Goal: Information Seeking & Learning: Check status

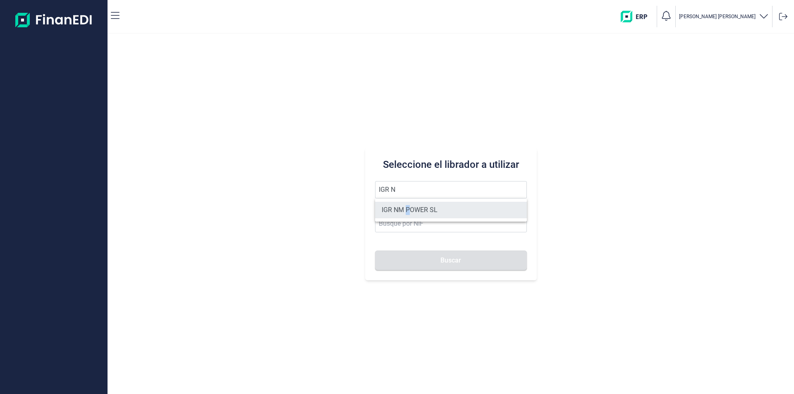
click at [408, 210] on li "IGR NM POWER SL" at bounding box center [451, 210] width 152 height 17
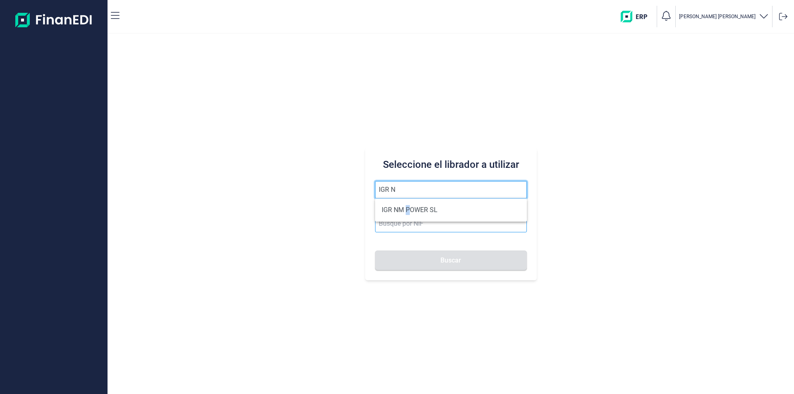
type input "IGR NM POWER SL"
type input "B40658668"
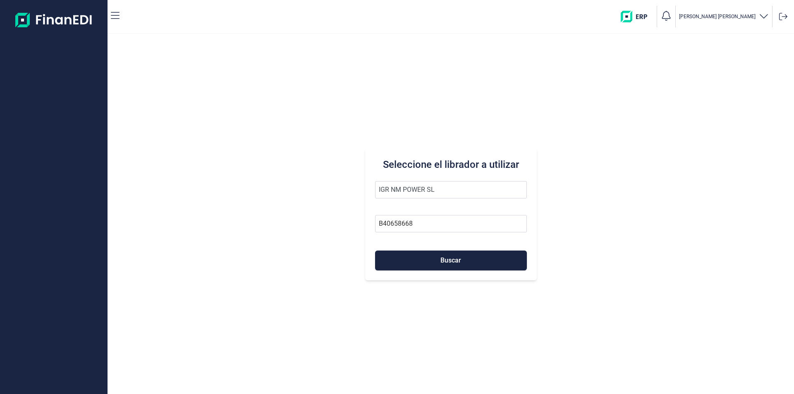
drag, startPoint x: 425, startPoint y: 260, endPoint x: 194, endPoint y: 284, distance: 233.2
click at [421, 262] on button "Buscar" at bounding box center [451, 261] width 152 height 20
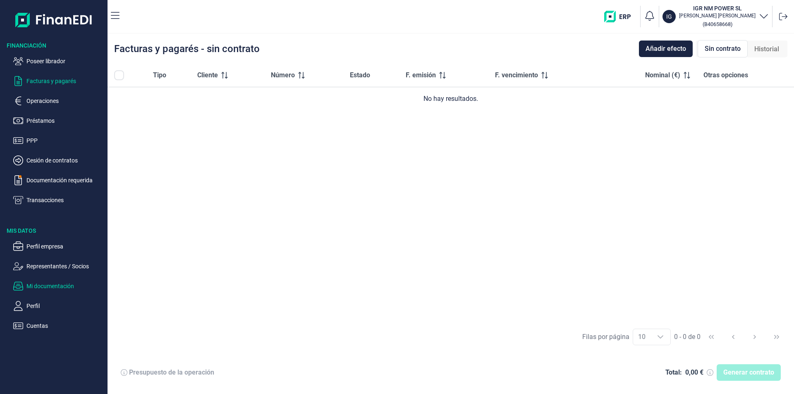
click at [50, 283] on p "Mi documentación" at bounding box center [65, 286] width 78 height 10
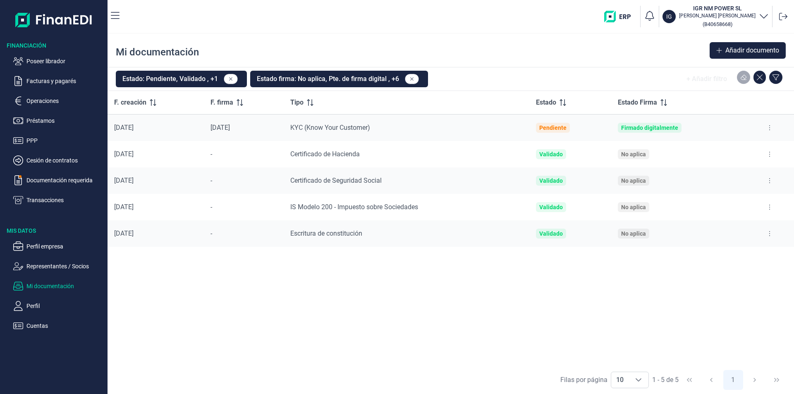
click at [768, 232] on button at bounding box center [769, 233] width 15 height 13
drag, startPoint x: 731, startPoint y: 255, endPoint x: 723, endPoint y: 258, distance: 8.5
click at [730, 255] on span "Ver documento" at bounding box center [718, 254] width 39 height 8
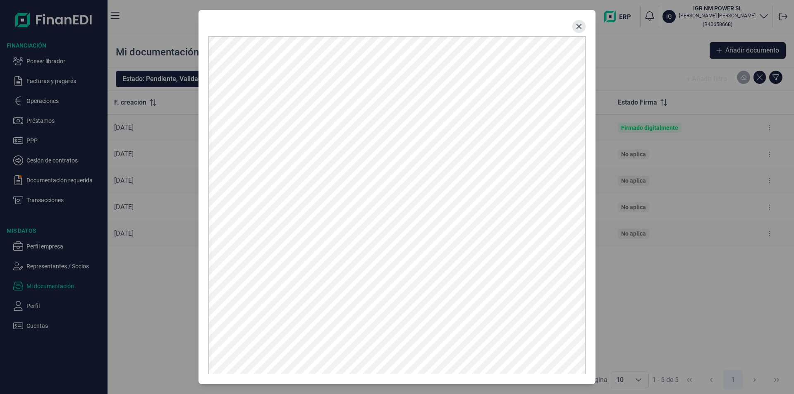
click at [576, 26] on icon "Close" at bounding box center [579, 26] width 7 height 7
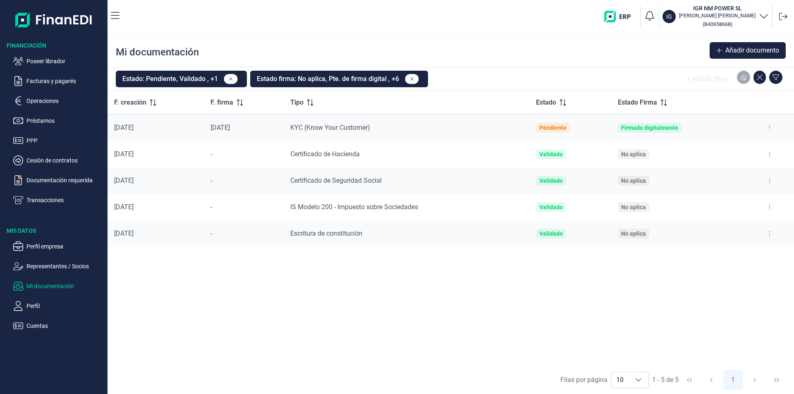
click at [768, 207] on button at bounding box center [769, 207] width 15 height 13
click at [728, 244] on span "Reenviar estado documento" at bounding box center [734, 243] width 72 height 8
click at [56, 62] on p "Poseer librador" at bounding box center [65, 61] width 78 height 10
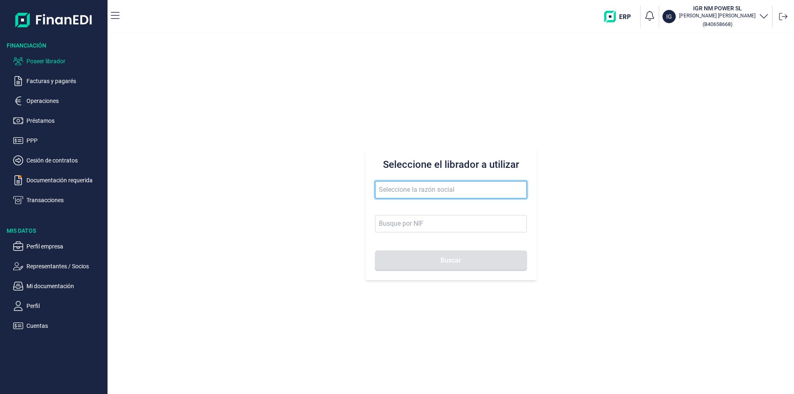
click at [405, 187] on input "text" at bounding box center [451, 189] width 152 height 17
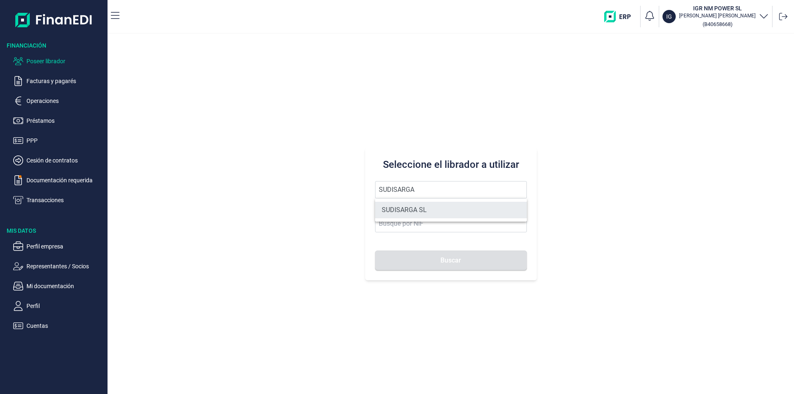
click at [418, 211] on li "SUDISARGA SL" at bounding box center [451, 210] width 152 height 17
type input "SUDISARGA SL"
type input "B75336842"
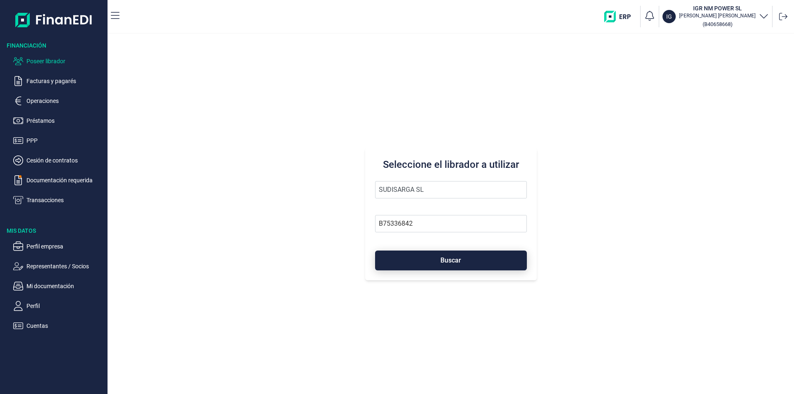
click at [433, 265] on button "Buscar" at bounding box center [451, 261] width 152 height 20
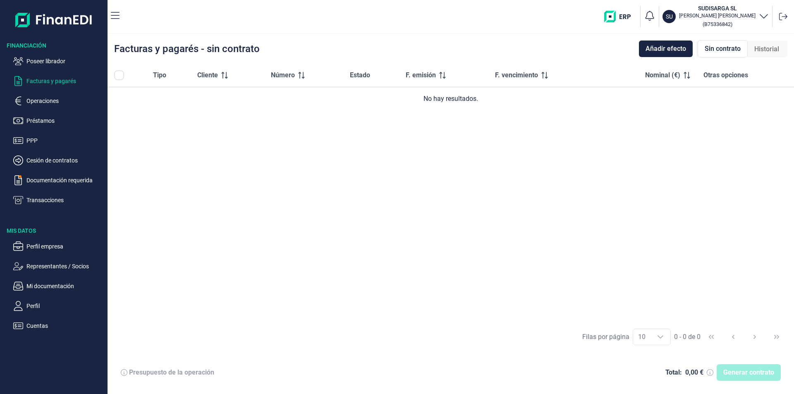
click at [768, 46] on span "Historial" at bounding box center [766, 49] width 25 height 10
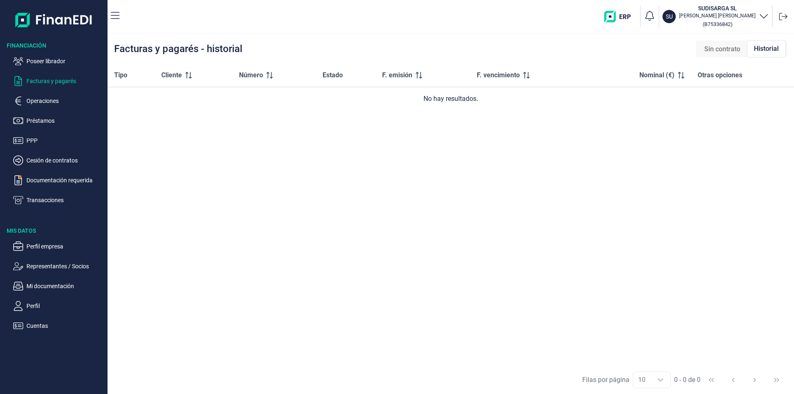
click at [730, 51] on span "Sin contrato" at bounding box center [722, 49] width 36 height 10
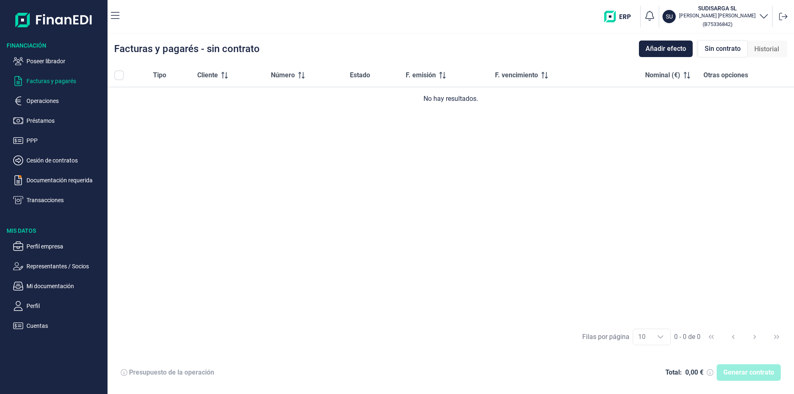
drag, startPoint x: 490, startPoint y: 170, endPoint x: 423, endPoint y: 194, distance: 71.3
click at [490, 169] on div "Tipo Cliente Número Estado F. emisión F. vencimiento Nominal (€) Otras opciones…" at bounding box center [451, 193] width 686 height 259
click at [354, 150] on div "Tipo Cliente Número Estado F. emisión F. vencimiento Nominal (€) Otras opciones…" at bounding box center [451, 193] width 686 height 259
click at [390, 191] on div "Tipo Cliente Número Estado F. emisión F. vencimiento Nominal (€) Otras opciones…" at bounding box center [451, 193] width 686 height 259
click at [198, 142] on div "Tipo Cliente Número Estado F. emisión F. vencimiento Nominal (€) Otras opciones…" at bounding box center [451, 193] width 686 height 259
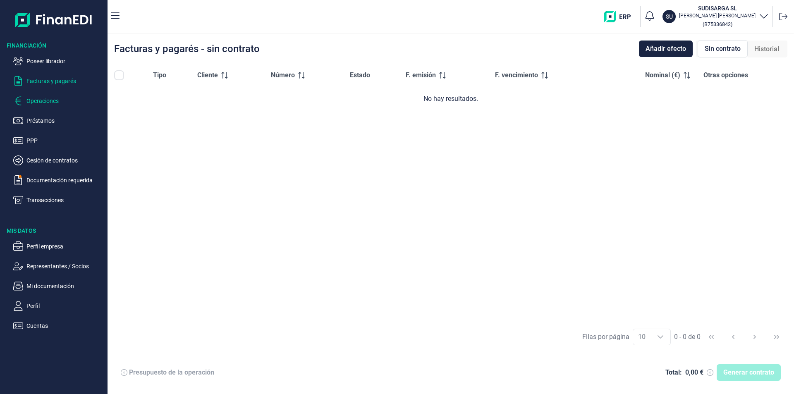
click at [52, 100] on p "Operaciones" at bounding box center [65, 101] width 78 height 10
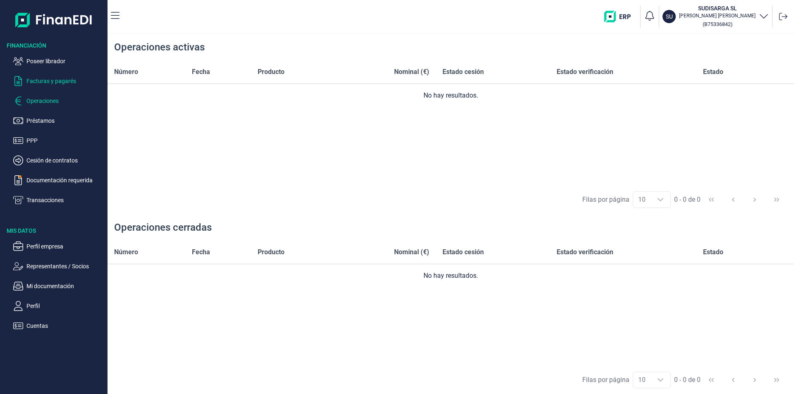
click at [64, 81] on p "Facturas y pagarés" at bounding box center [65, 81] width 78 height 10
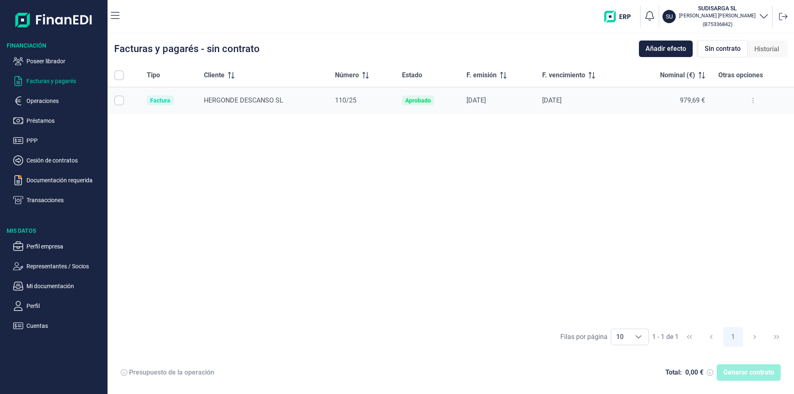
checkbox input "true"
click at [32, 324] on p "Cuentas" at bounding box center [65, 326] width 78 height 10
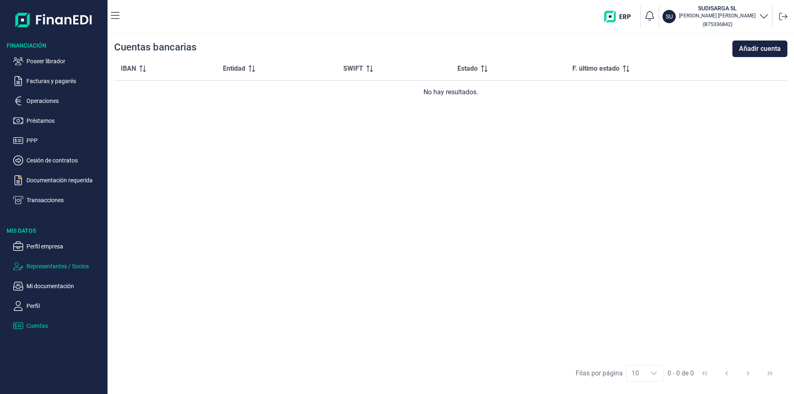
click at [50, 266] on p "Representantes / Socios" at bounding box center [65, 266] width 78 height 10
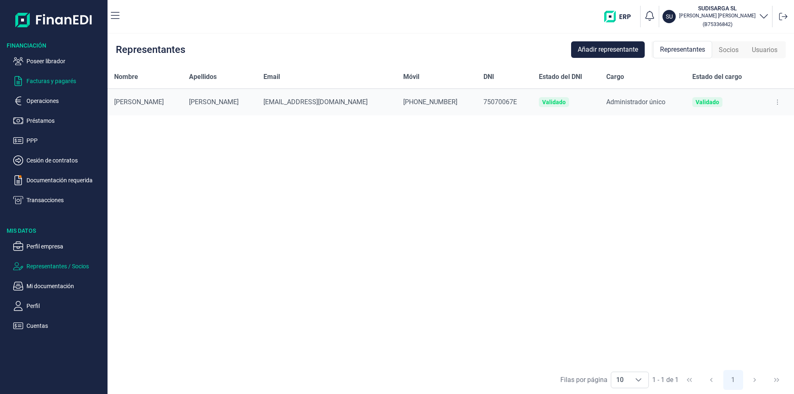
click at [61, 81] on p "Facturas y pagarés" at bounding box center [65, 81] width 78 height 10
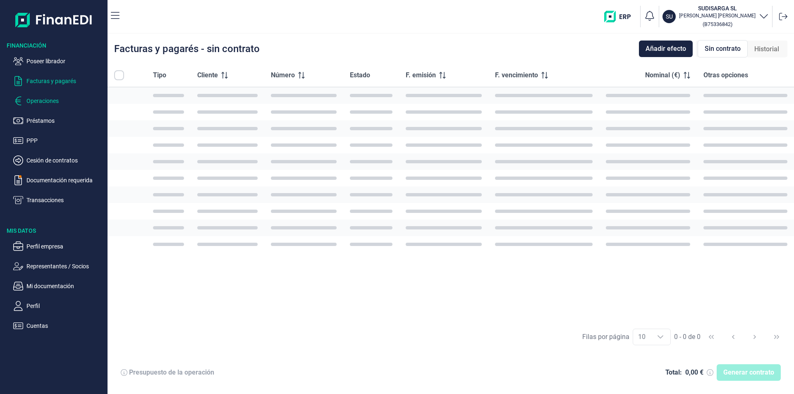
checkbox input "true"
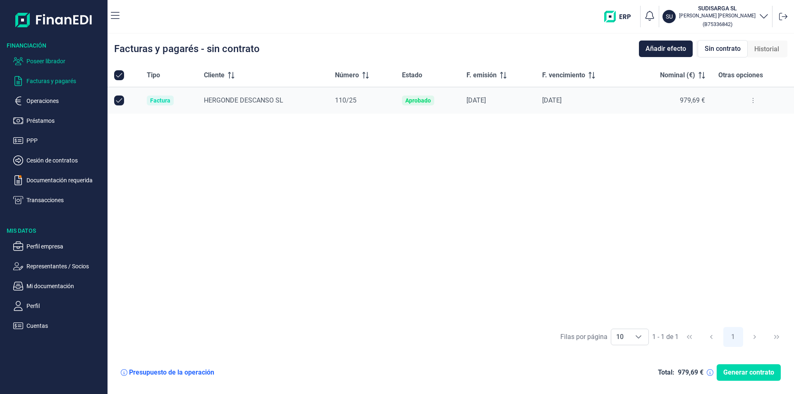
click at [57, 59] on p "Poseer librador" at bounding box center [65, 61] width 78 height 10
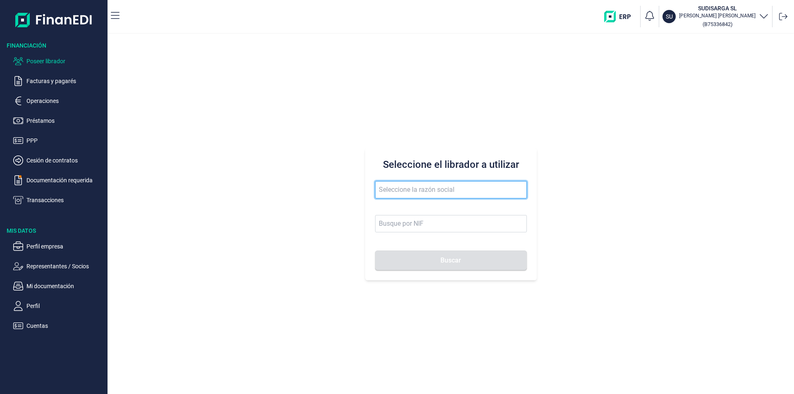
click at [384, 190] on input "text" at bounding box center [451, 189] width 152 height 17
click at [388, 189] on input "conruor" at bounding box center [451, 189] width 152 height 17
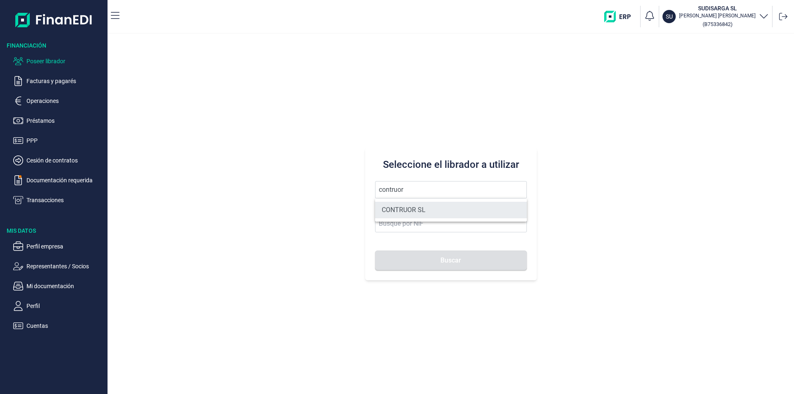
drag, startPoint x: 414, startPoint y: 208, endPoint x: 418, endPoint y: 216, distance: 8.5
click at [415, 208] on li "CONTRUOR SL" at bounding box center [451, 210] width 152 height 17
type input "CONTRUOR SL"
type input "B02897700"
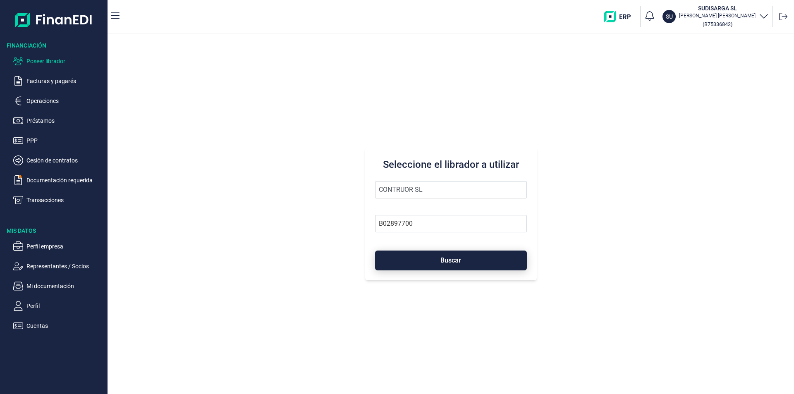
click at [419, 263] on button "Buscar" at bounding box center [451, 261] width 152 height 20
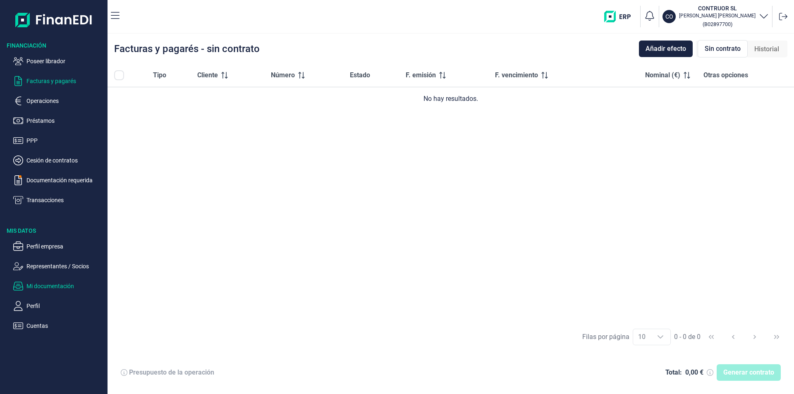
click at [48, 287] on p "Mi documentación" at bounding box center [65, 286] width 78 height 10
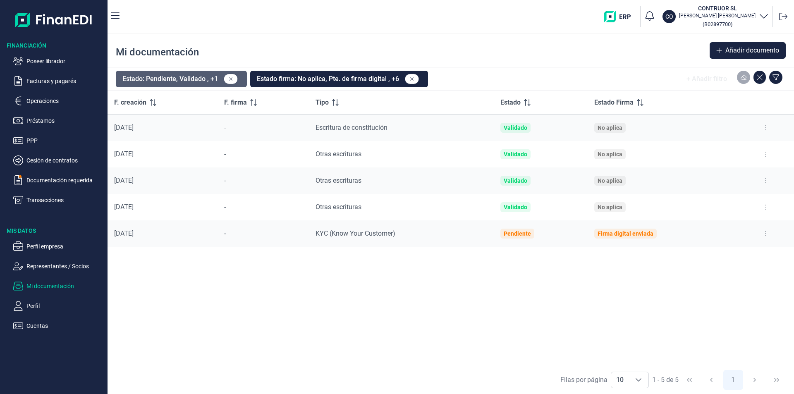
click at [186, 80] on button "Estado: Pendiente, Validado , +1" at bounding box center [181, 79] width 131 height 17
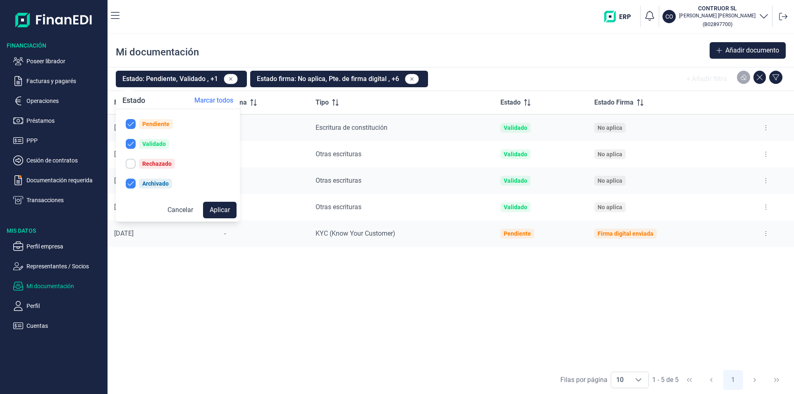
click at [147, 165] on div "Rechazado" at bounding box center [156, 163] width 29 height 7
checkbox input "true"
click at [213, 208] on button "Aplicar" at bounding box center [219, 210] width 33 height 17
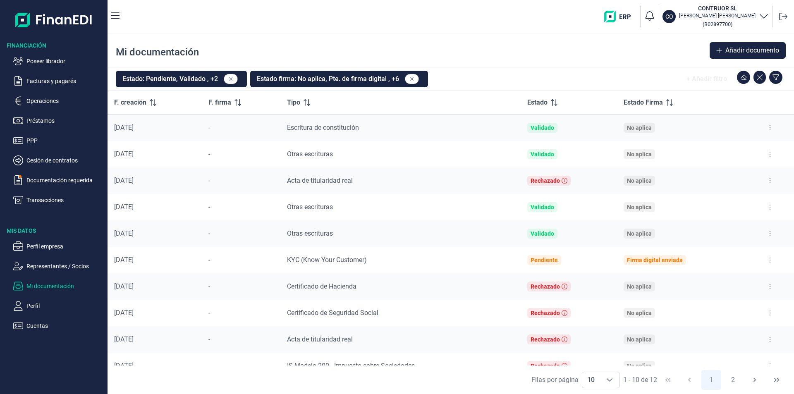
click at [769, 180] on icon at bounding box center [770, 180] width 2 height 7
click at [730, 201] on span "Ver documento" at bounding box center [715, 201] width 39 height 8
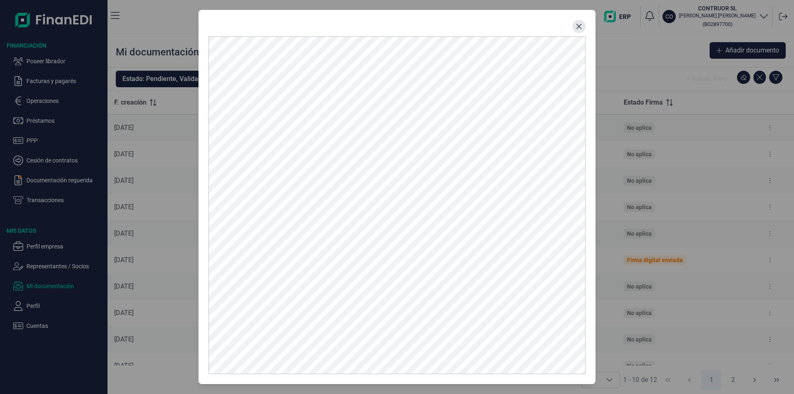
click at [580, 26] on icon "Close" at bounding box center [578, 26] width 5 height 5
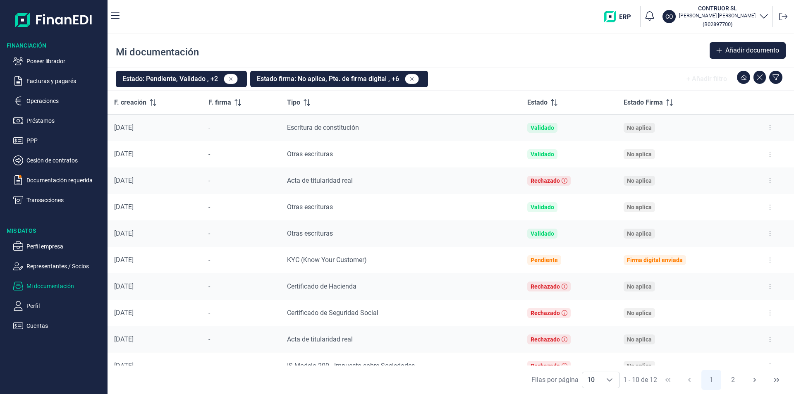
scroll to position [14, 0]
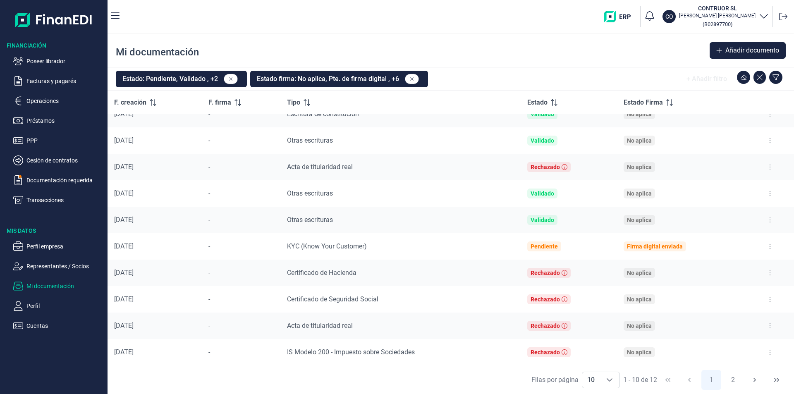
click at [765, 352] on button at bounding box center [769, 352] width 15 height 13
click at [726, 312] on span "Ver documento" at bounding box center [715, 312] width 39 height 8
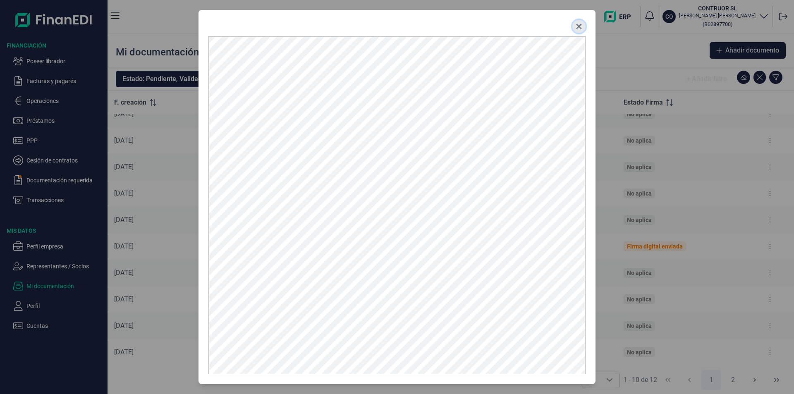
click at [579, 24] on icon "Close" at bounding box center [579, 26] width 7 height 7
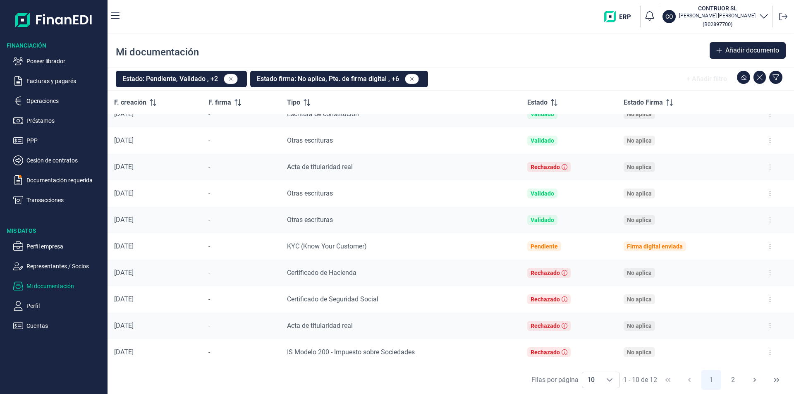
click at [769, 325] on icon at bounding box center [770, 326] width 2 height 7
click at [709, 349] on span "Ver documento" at bounding box center [715, 346] width 39 height 8
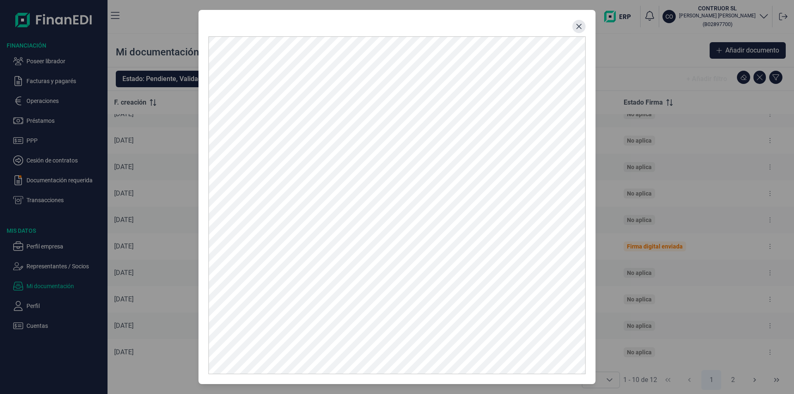
click at [579, 27] on icon "Close" at bounding box center [579, 26] width 7 height 7
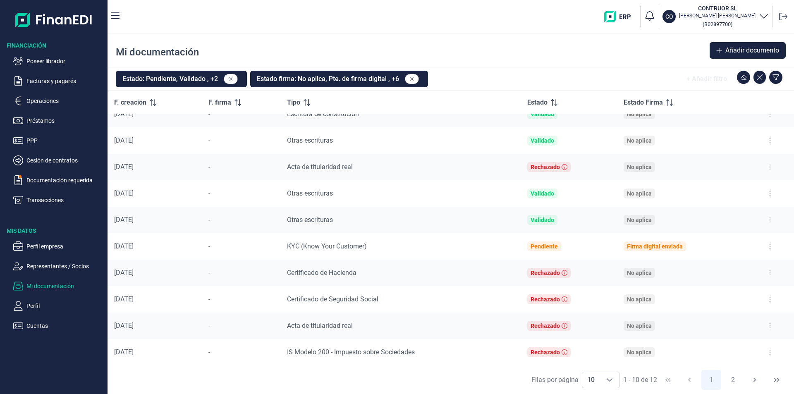
click at [770, 165] on icon at bounding box center [770, 167] width 1 height 5
click at [714, 189] on span "Ver documento" at bounding box center [715, 188] width 39 height 8
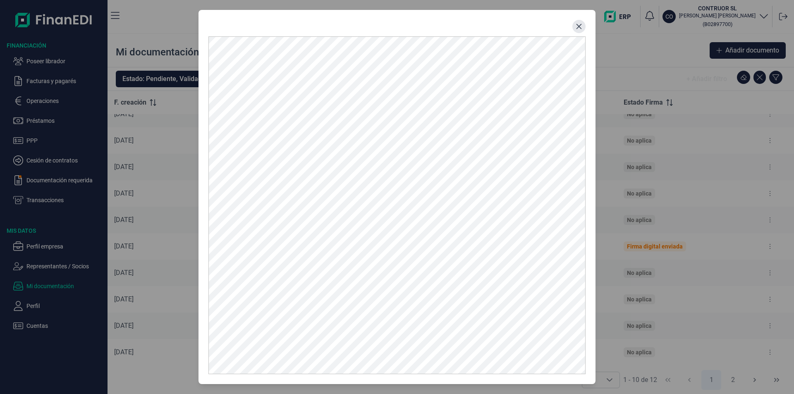
click at [581, 25] on icon "Close" at bounding box center [579, 26] width 7 height 7
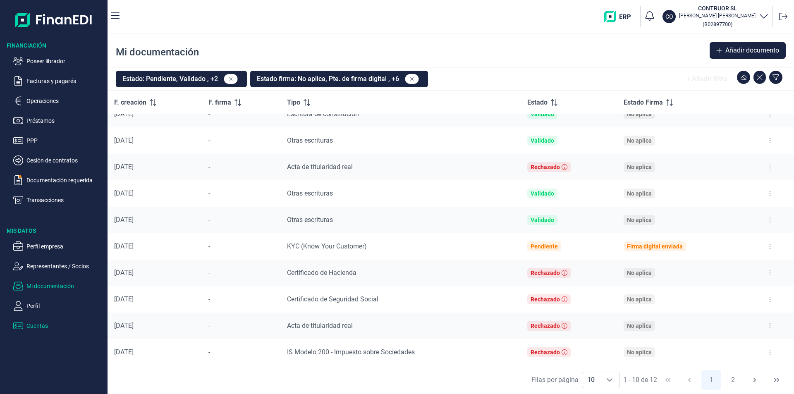
click at [46, 325] on p "Cuentas" at bounding box center [65, 326] width 78 height 10
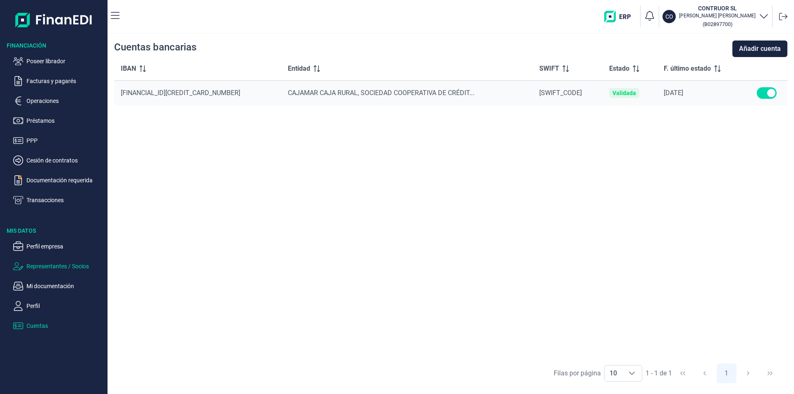
click at [41, 266] on p "Representantes / Socios" at bounding box center [65, 266] width 78 height 10
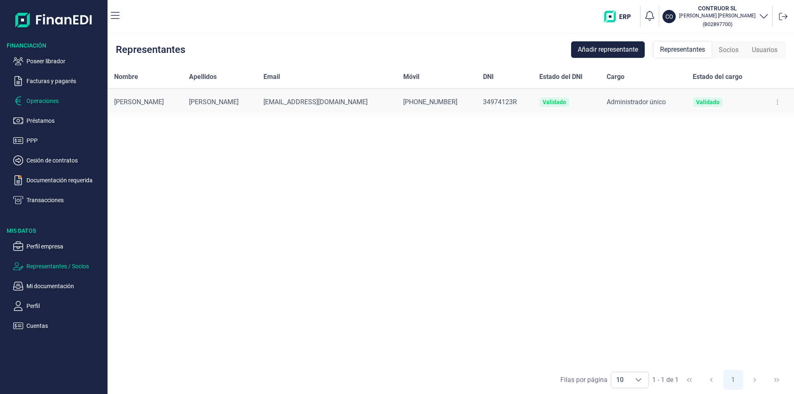
click at [42, 99] on p "Operaciones" at bounding box center [65, 101] width 78 height 10
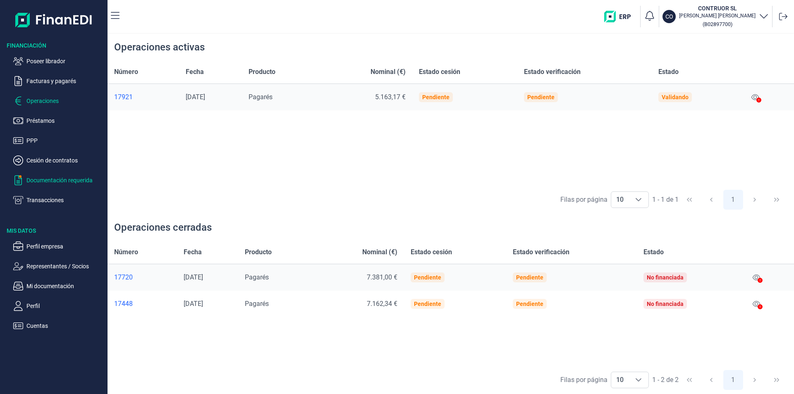
click at [56, 181] on p "Documentación requerida" at bounding box center [65, 180] width 78 height 10
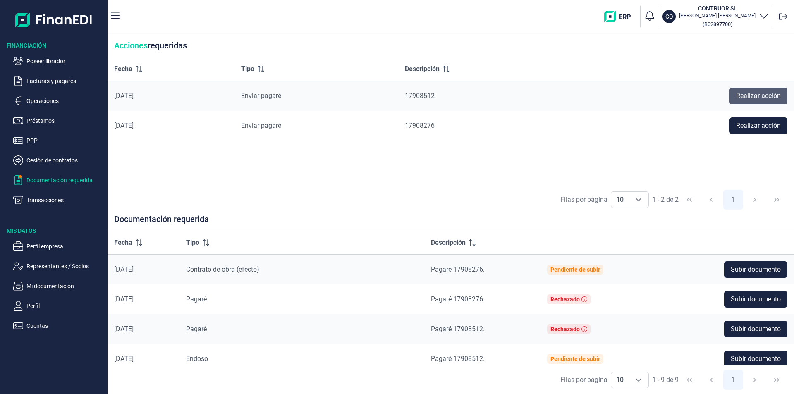
click at [747, 98] on span "Realizar acción" at bounding box center [758, 96] width 45 height 10
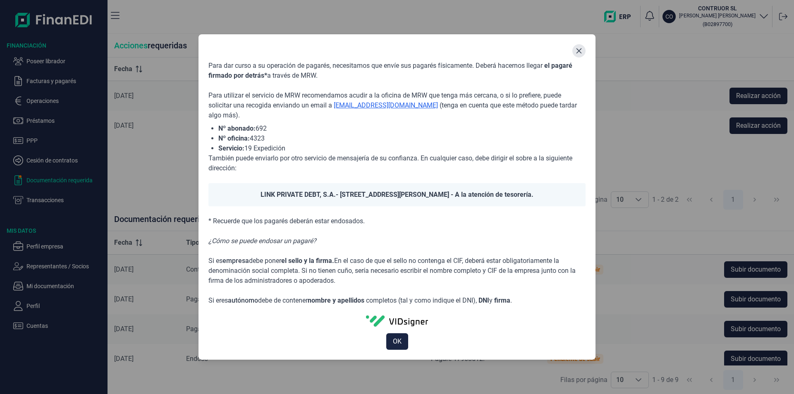
click at [581, 50] on icon "Close" at bounding box center [579, 51] width 7 height 7
